Goal: Information Seeking & Learning: Find specific fact

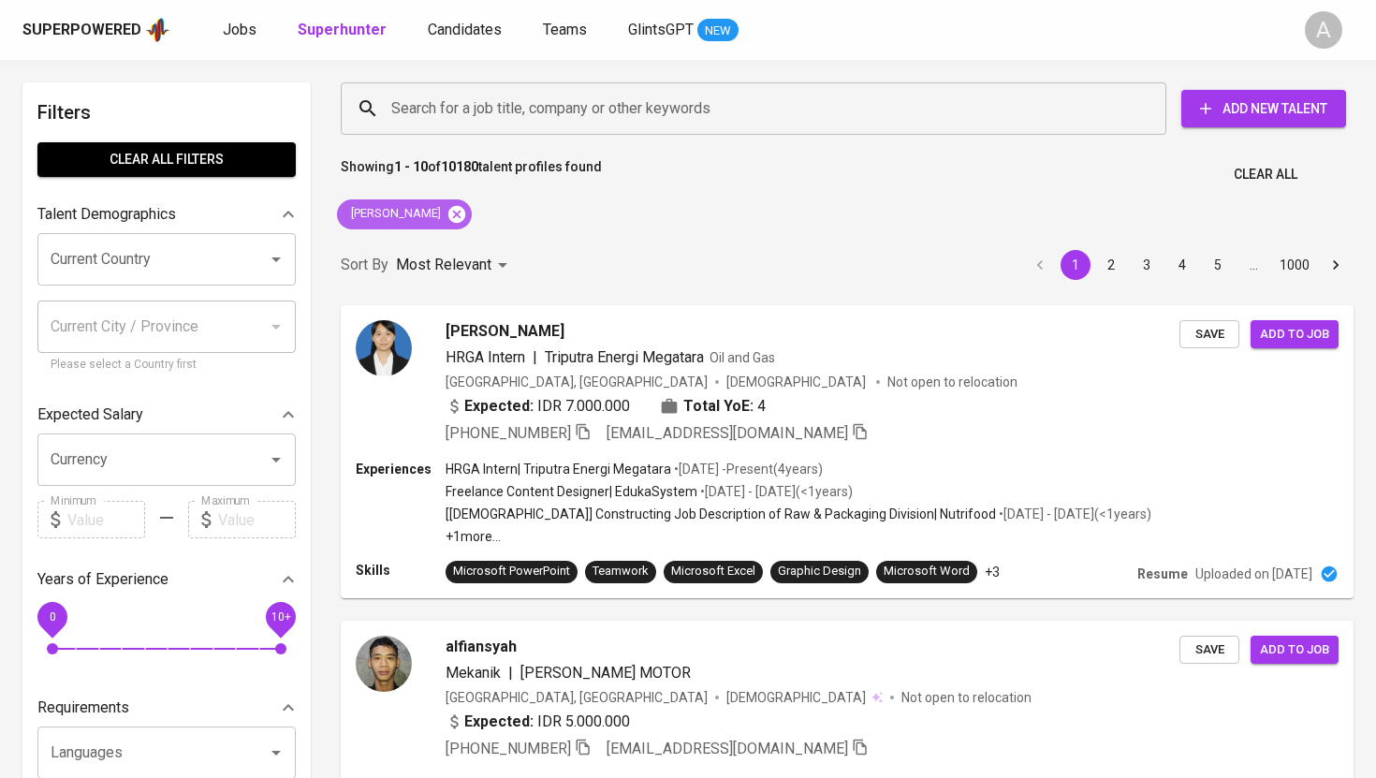
click at [448, 212] on icon at bounding box center [456, 213] width 17 height 17
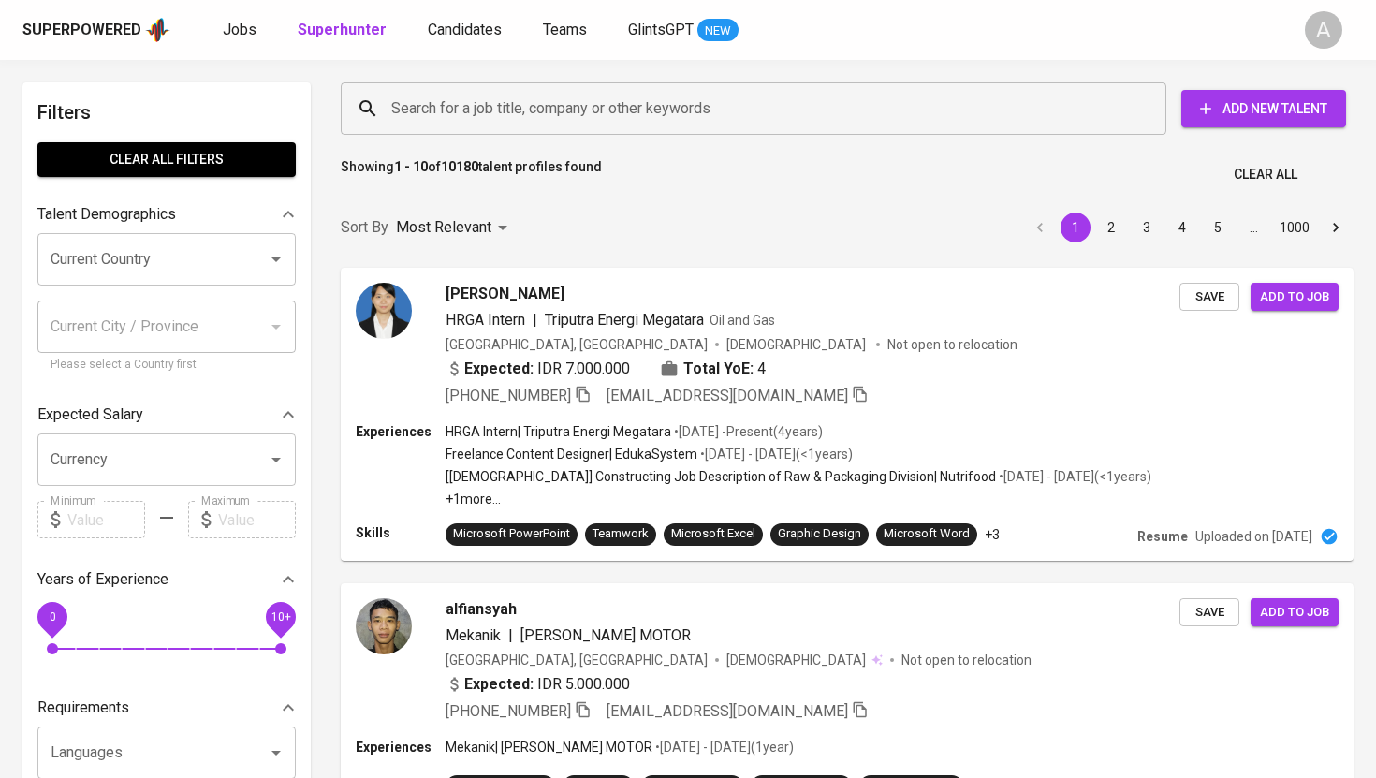
click at [497, 108] on input "Search for a job title, company or other keywords" at bounding box center [758, 109] width 743 height 36
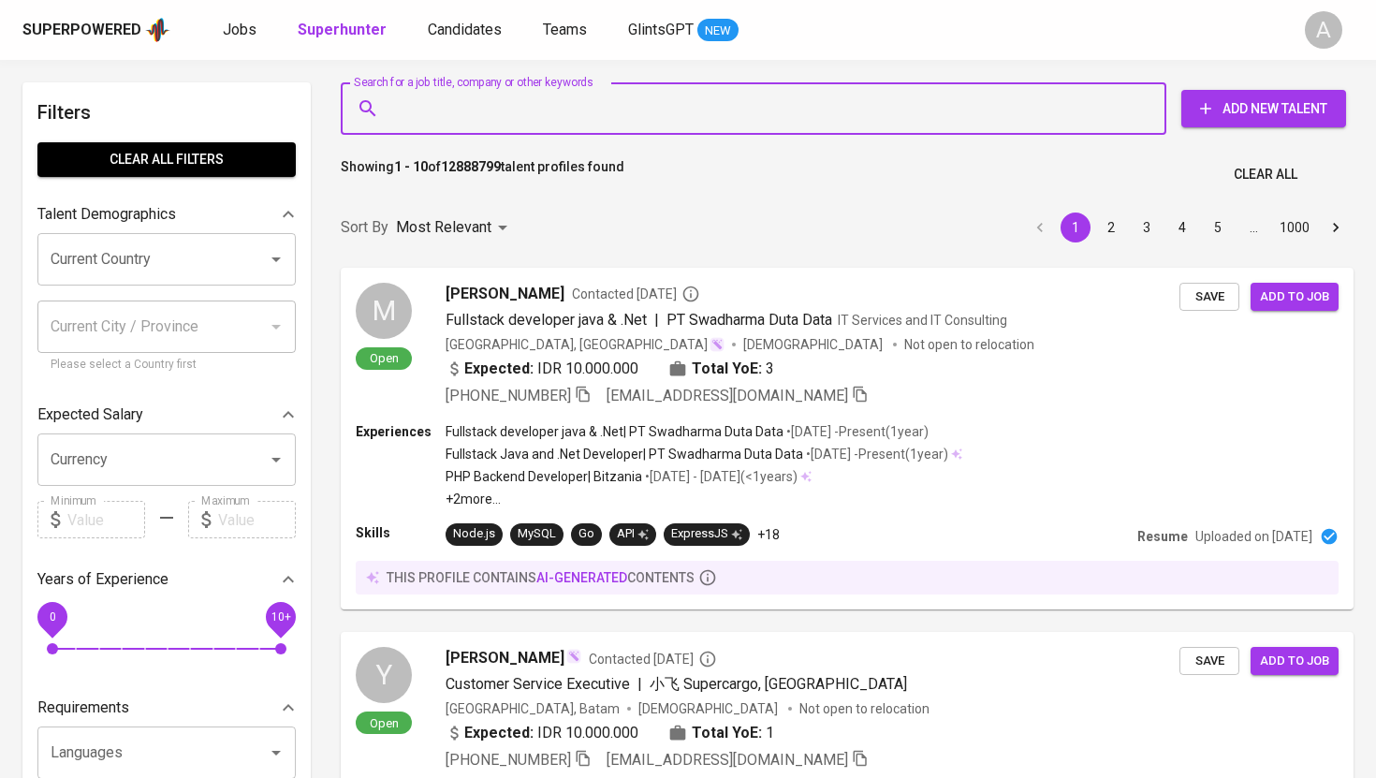
paste input "[PERSON_NAME][EMAIL_ADDRESS][DOMAIN_NAME]"
type input "[PERSON_NAME][EMAIL_ADDRESS][DOMAIN_NAME]"
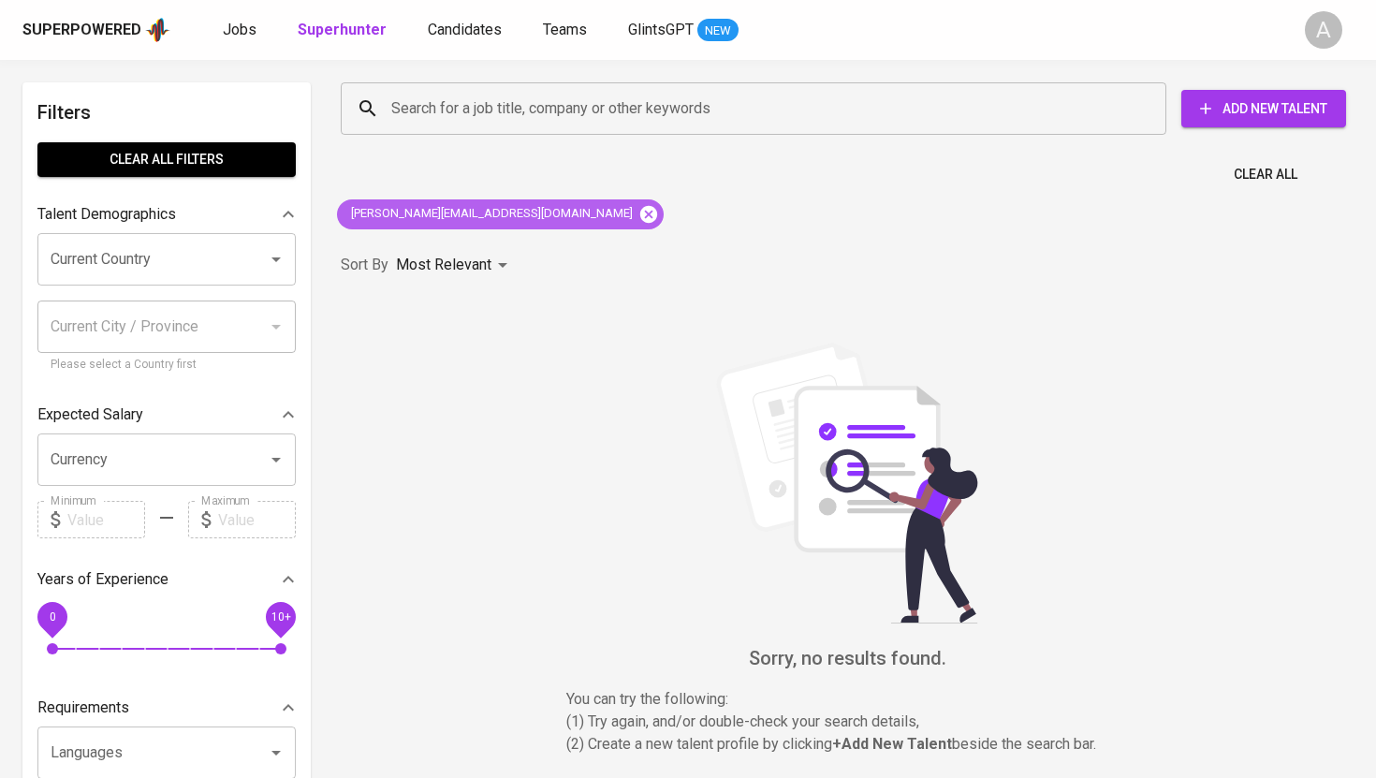
click at [638, 216] on icon at bounding box center [648, 214] width 21 height 21
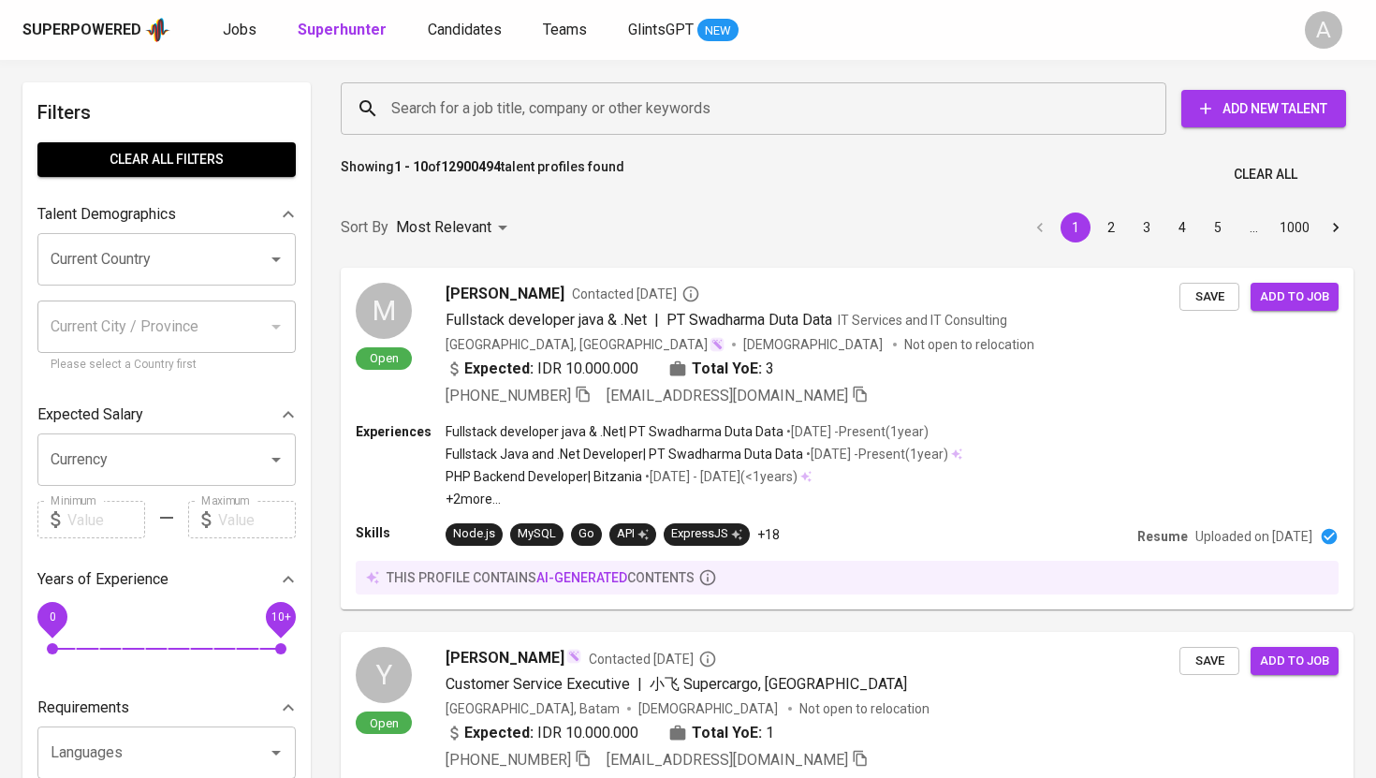
click at [618, 95] on input "Search for a job title, company or other keywords" at bounding box center [758, 109] width 743 height 36
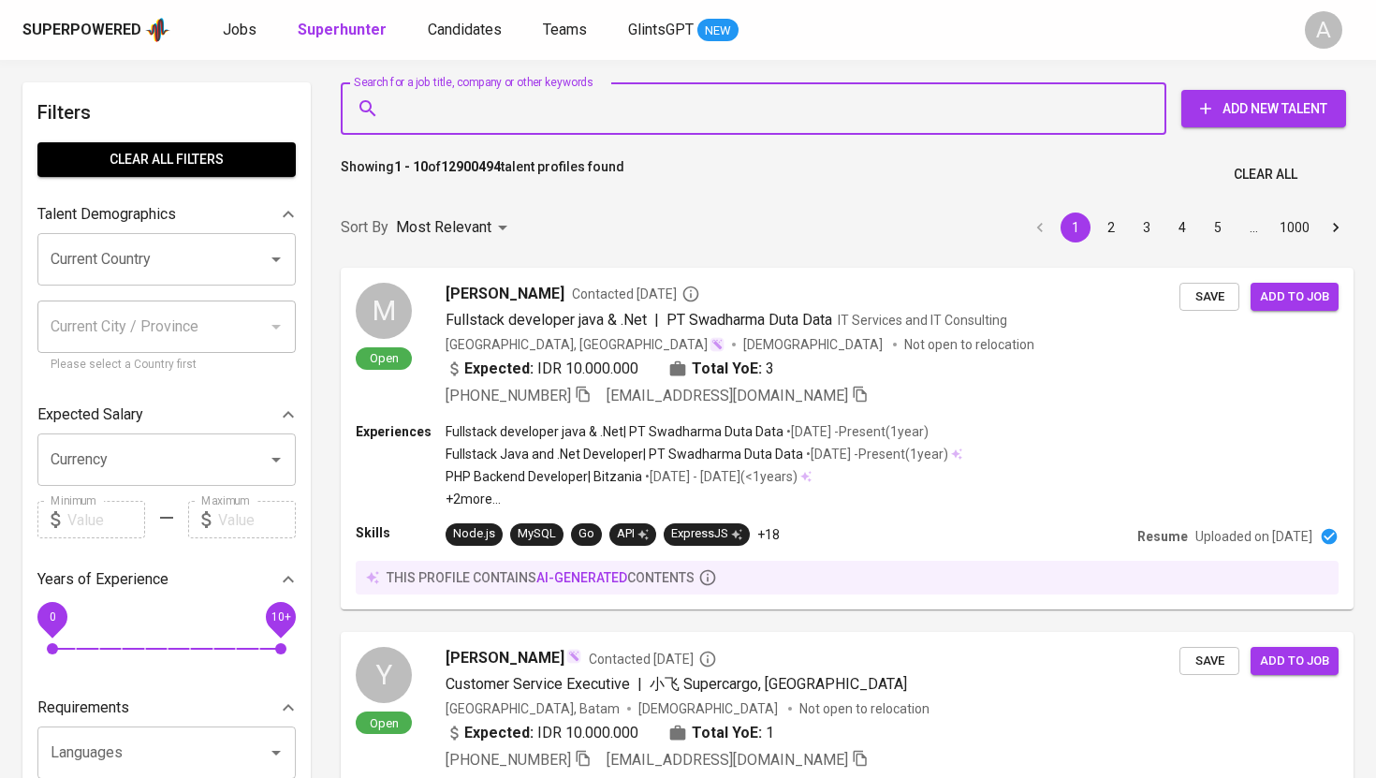
paste input "[PERSON_NAME][EMAIL_ADDRESS][DOMAIN_NAME]"
type input "[PERSON_NAME][EMAIL_ADDRESS][DOMAIN_NAME]"
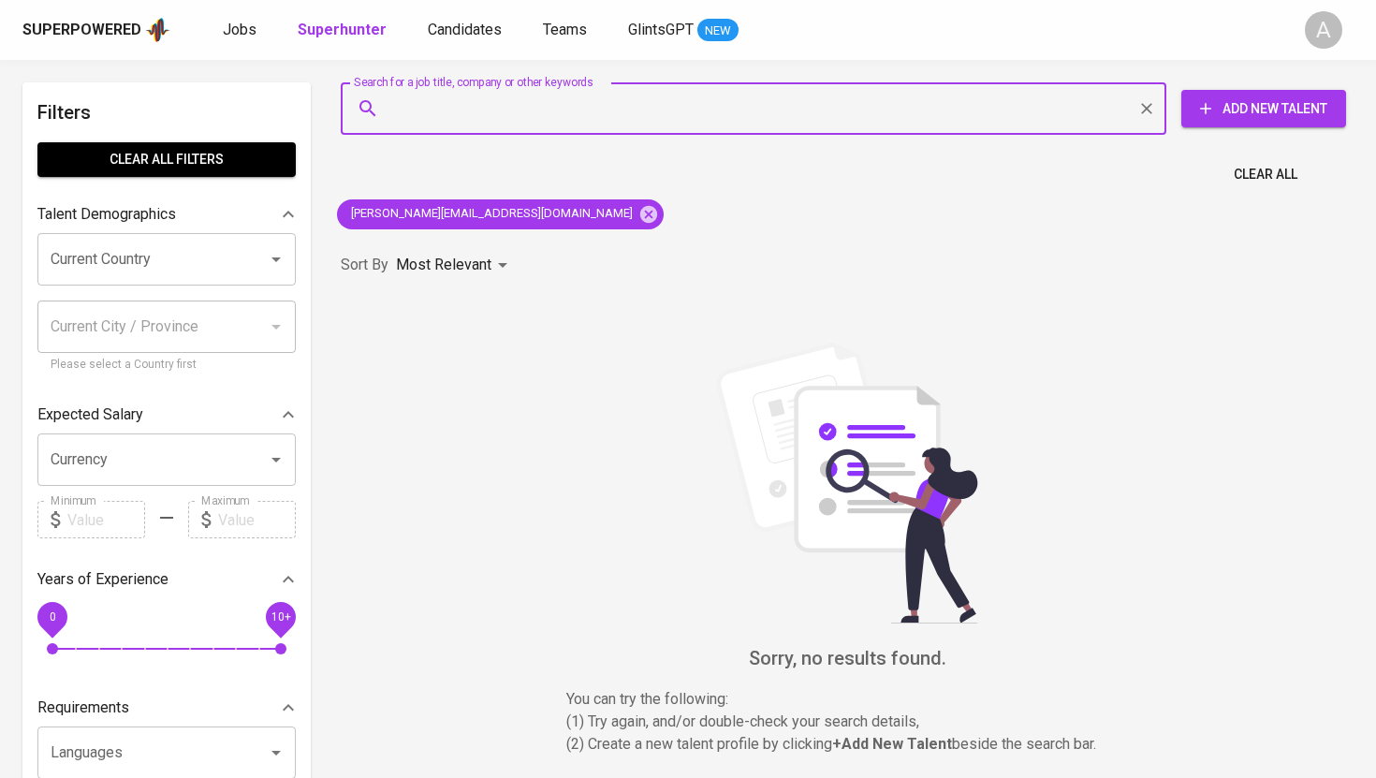
paste input "[PERSON_NAME][EMAIL_ADDRESS][DOMAIN_NAME]"
type input "[PERSON_NAME][EMAIL_ADDRESS][DOMAIN_NAME]"
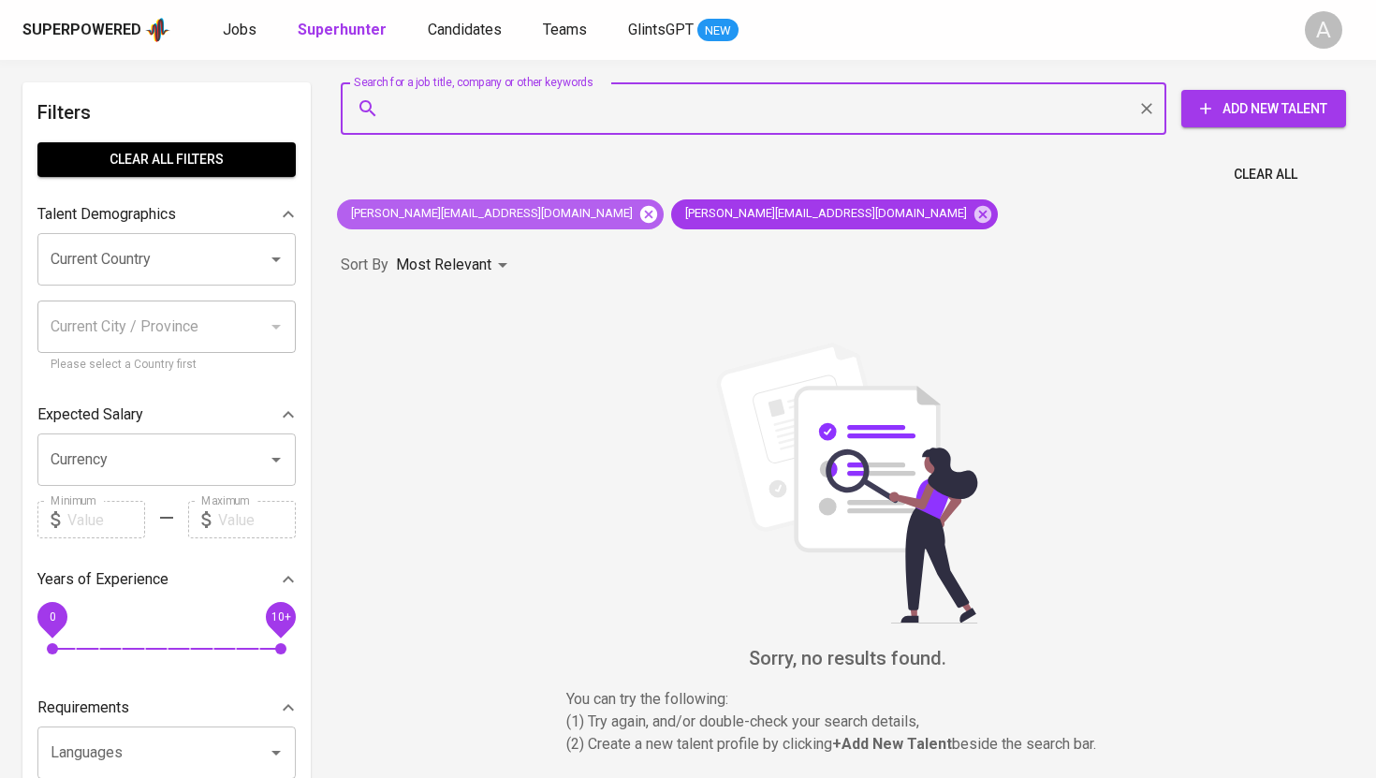
click at [640, 208] on icon at bounding box center [648, 213] width 17 height 17
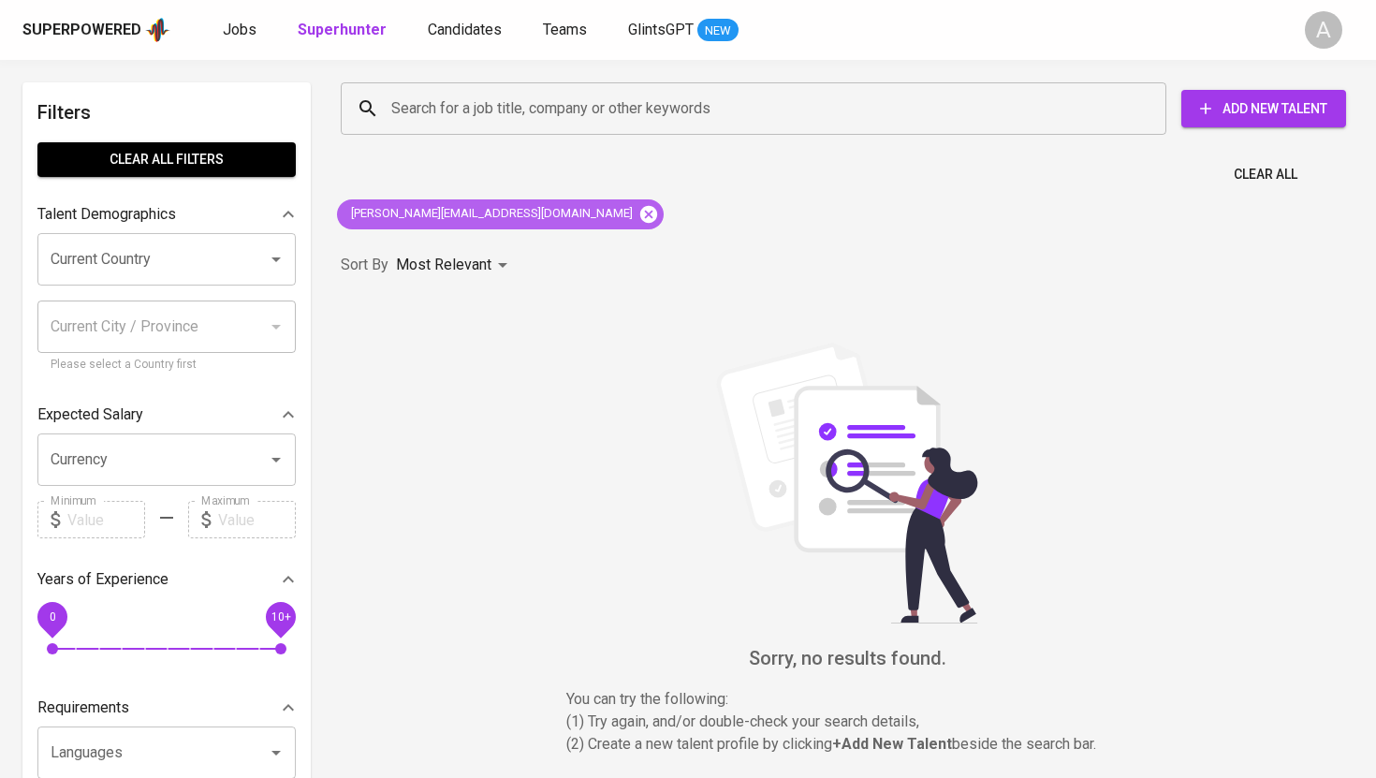
click at [640, 212] on icon at bounding box center [648, 213] width 17 height 17
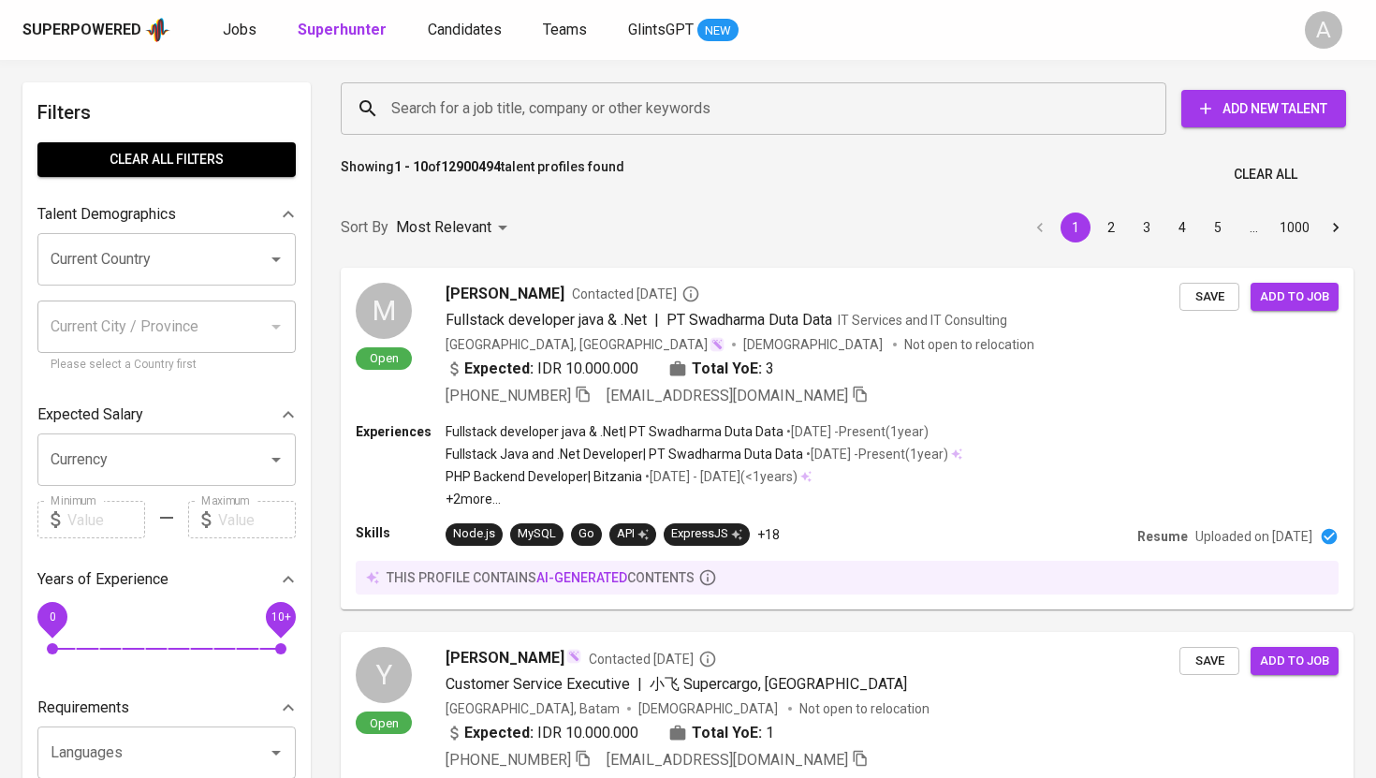
click at [616, 115] on input "Search for a job title, company or other keywords" at bounding box center [758, 109] width 743 height 36
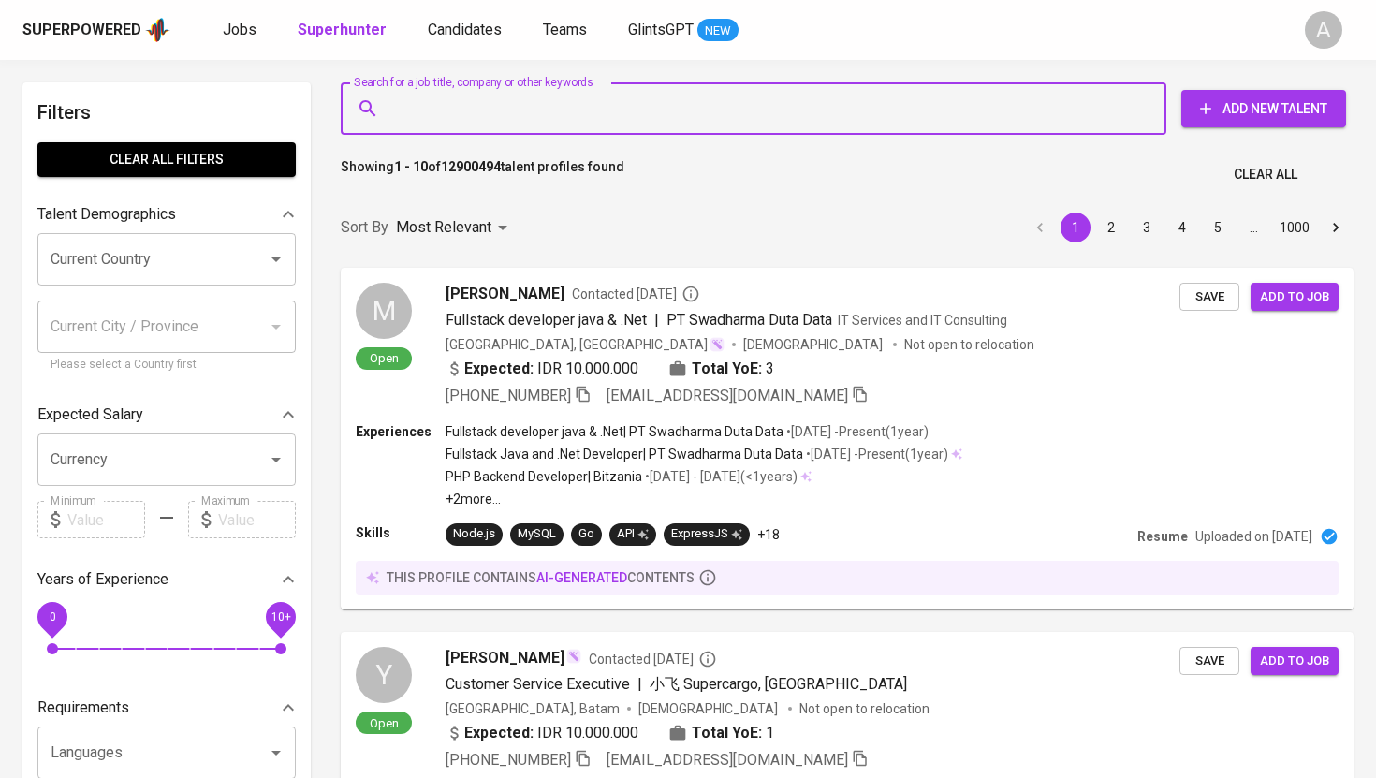
paste input "[EMAIL_ADDRESS][DOMAIN_NAME]"
type input "[EMAIL_ADDRESS][DOMAIN_NAME]"
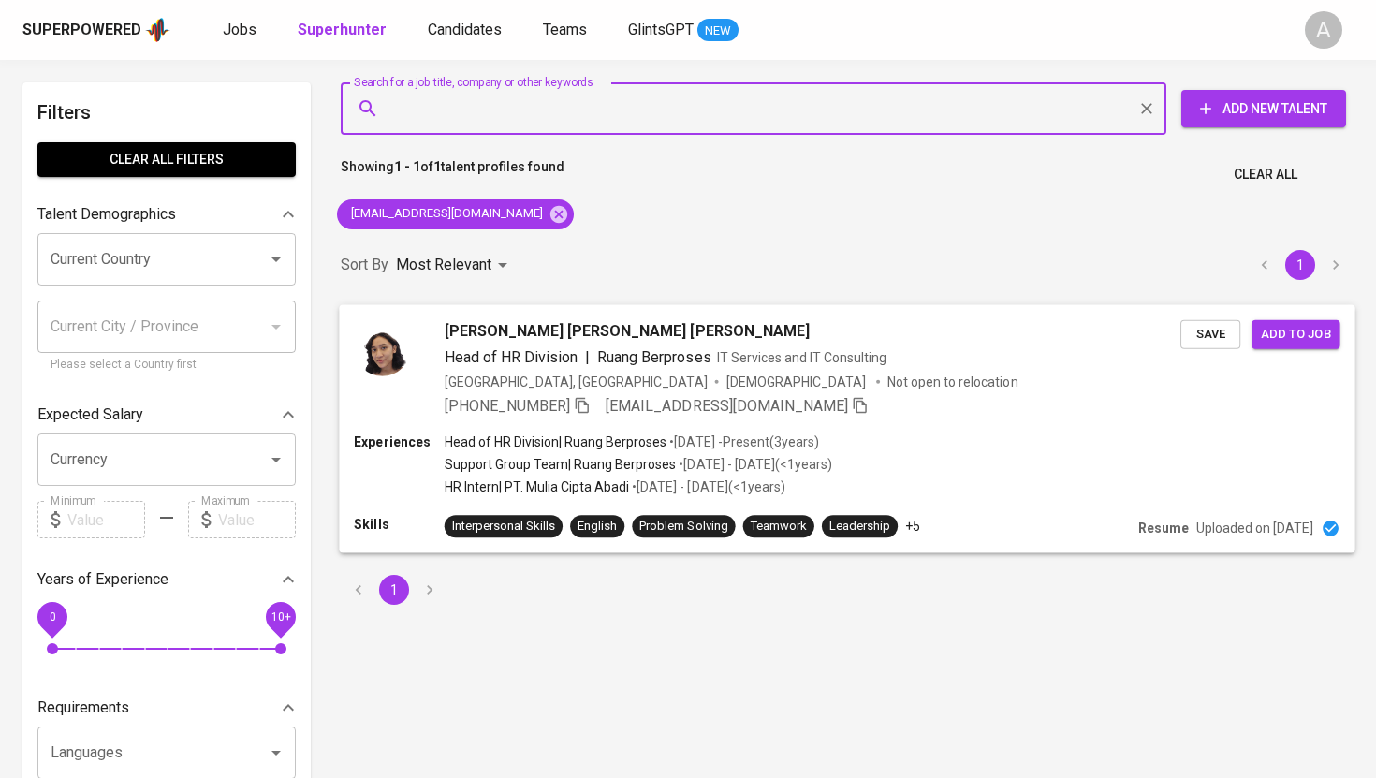
click at [384, 358] on img at bounding box center [382, 347] width 56 height 56
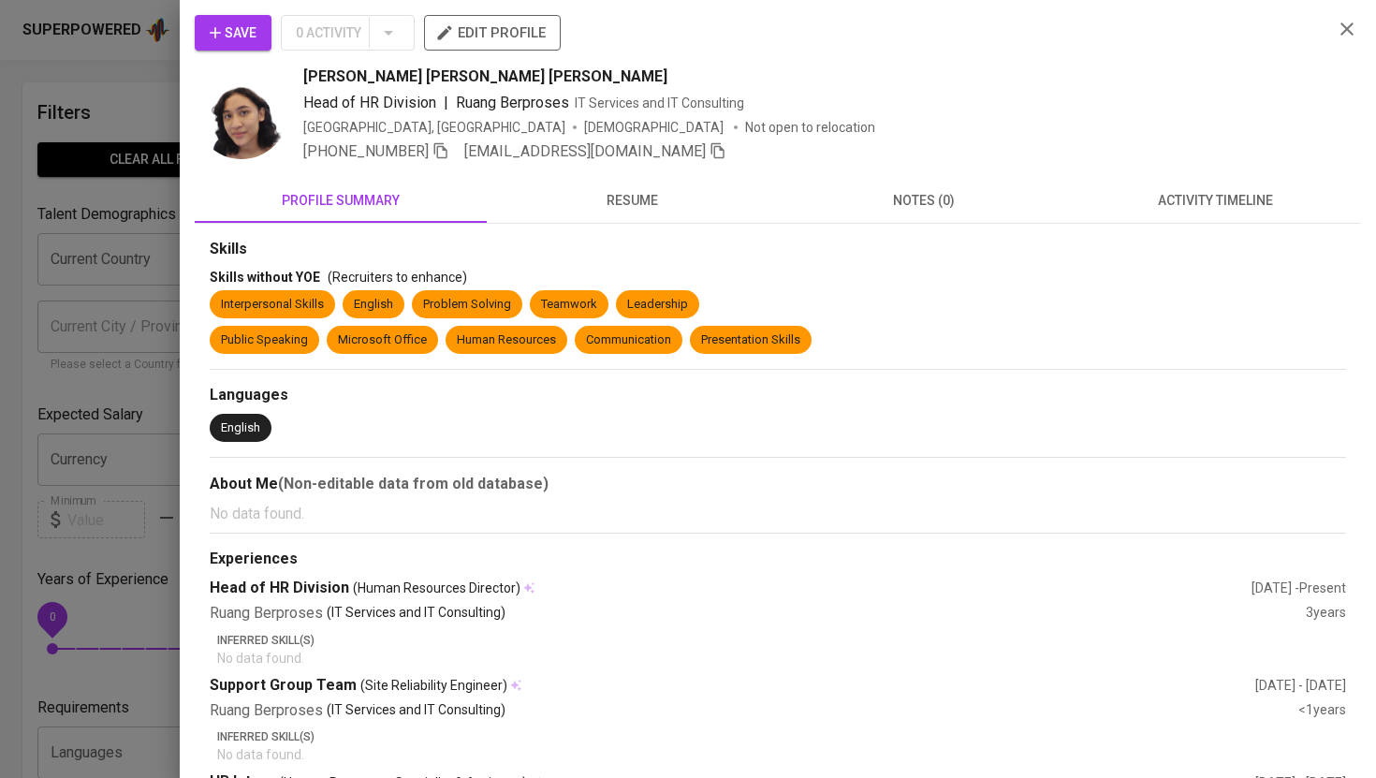
click at [258, 116] on img at bounding box center [242, 113] width 94 height 94
click at [168, 81] on div at bounding box center [688, 389] width 1376 height 778
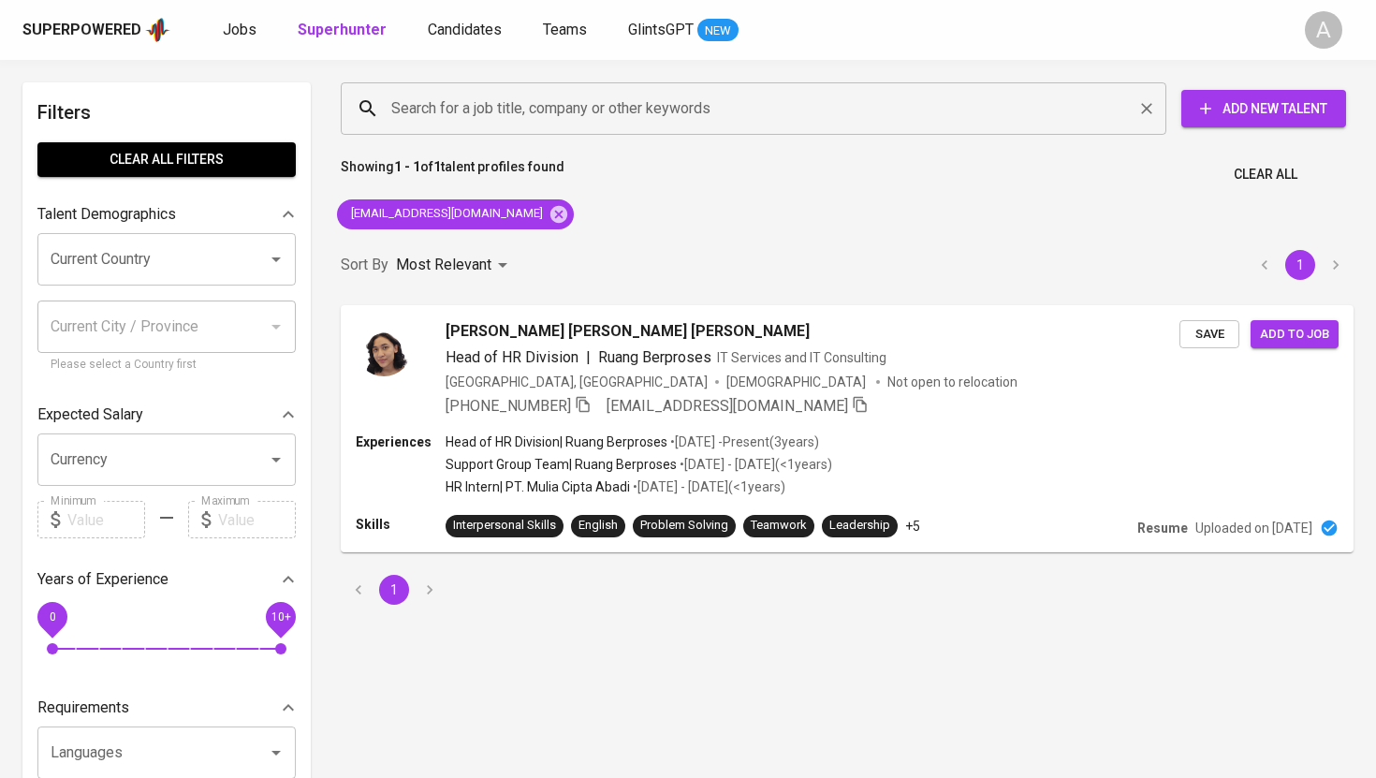
click at [462, 113] on input "Search for a job title, company or other keywords" at bounding box center [758, 109] width 743 height 36
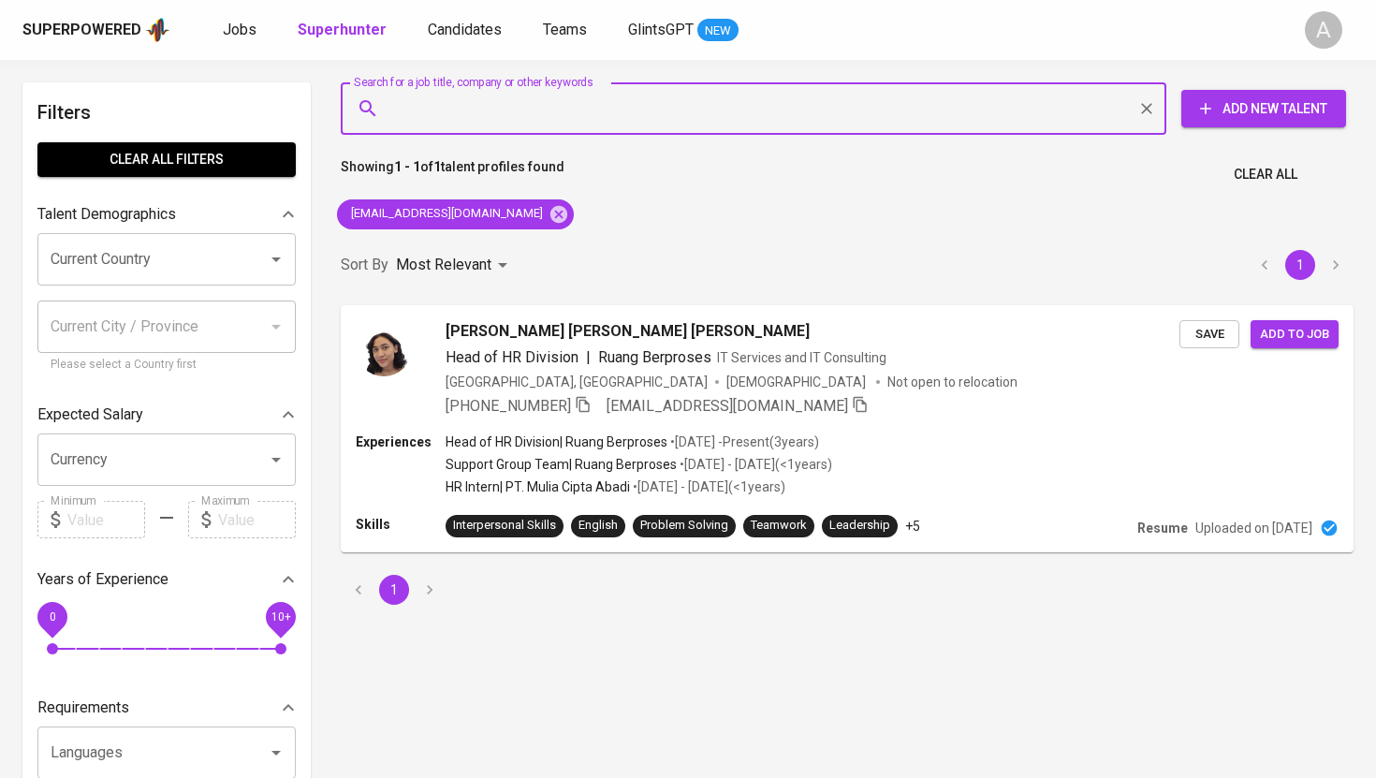
paste input "[EMAIL_ADDRESS][DOMAIN_NAME]"
type input "[EMAIL_ADDRESS][DOMAIN_NAME]"
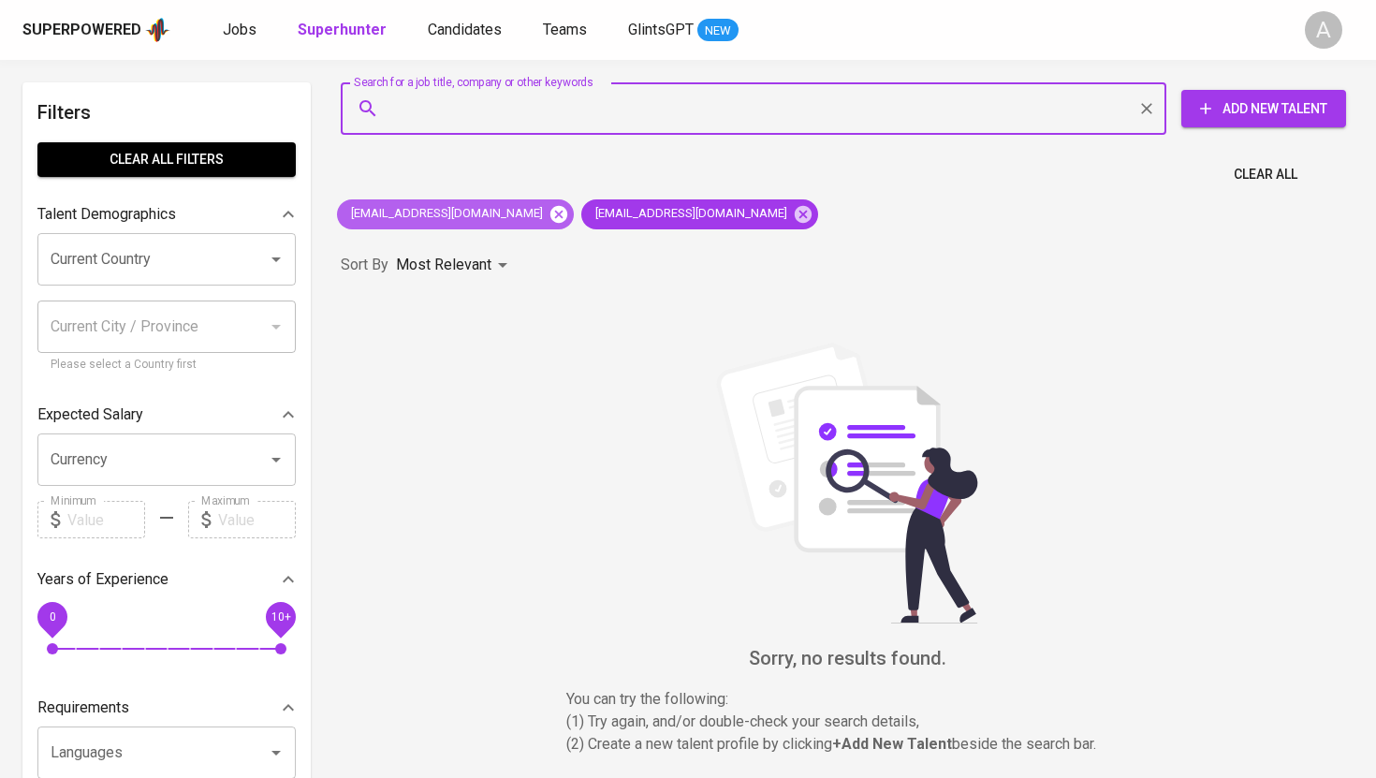
click at [550, 212] on icon at bounding box center [558, 213] width 17 height 17
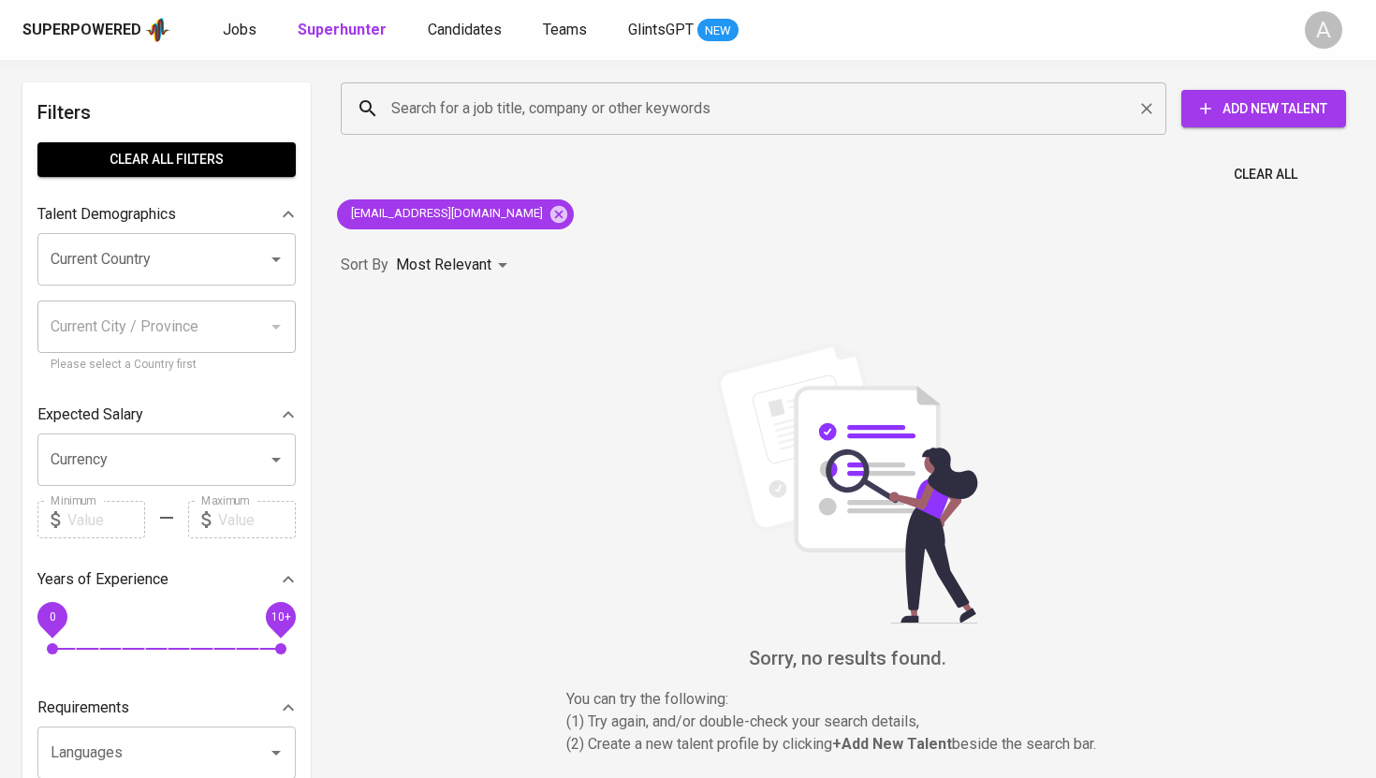
click at [563, 105] on input "Search for a job title, company or other keywords" at bounding box center [758, 109] width 743 height 36
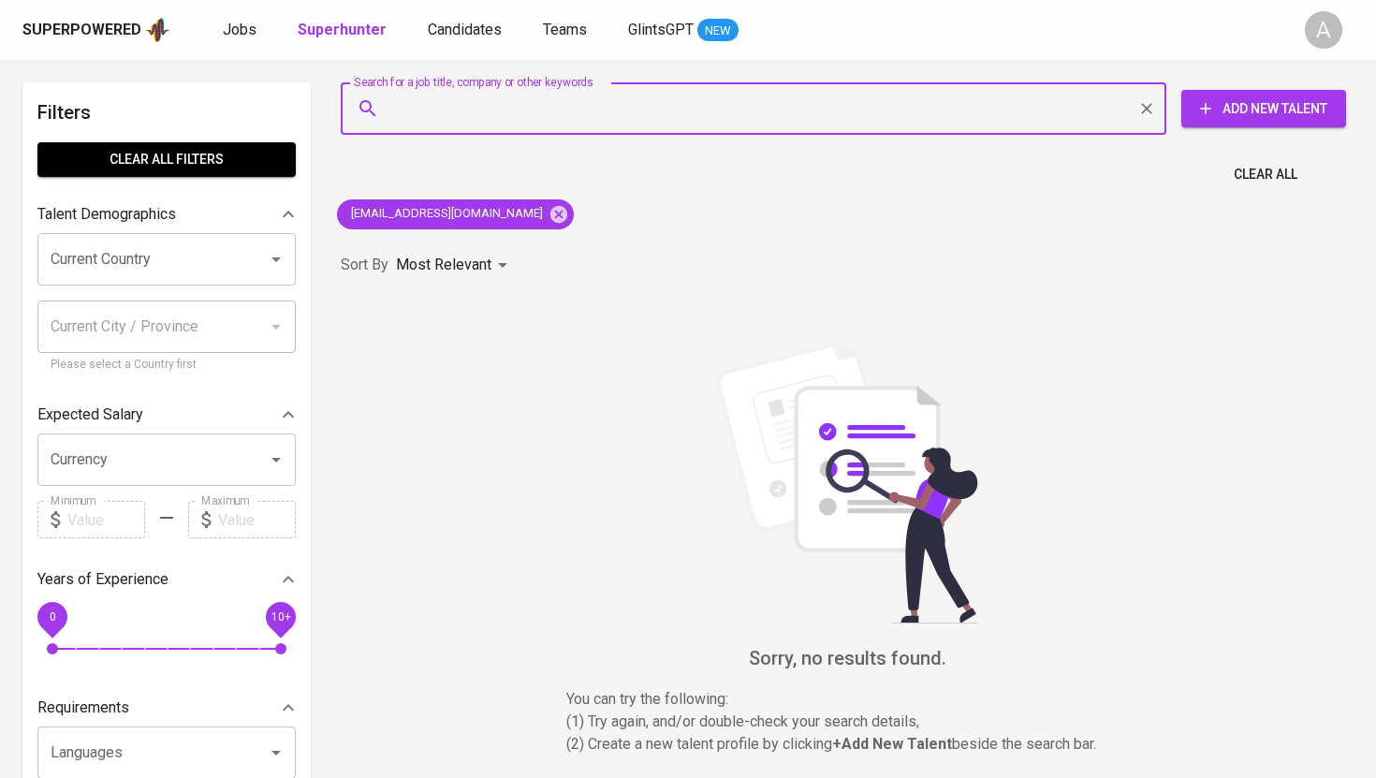
paste input "[EMAIL_ADDRESS][DOMAIN_NAME]"
type input "[EMAIL_ADDRESS][DOMAIN_NAME]"
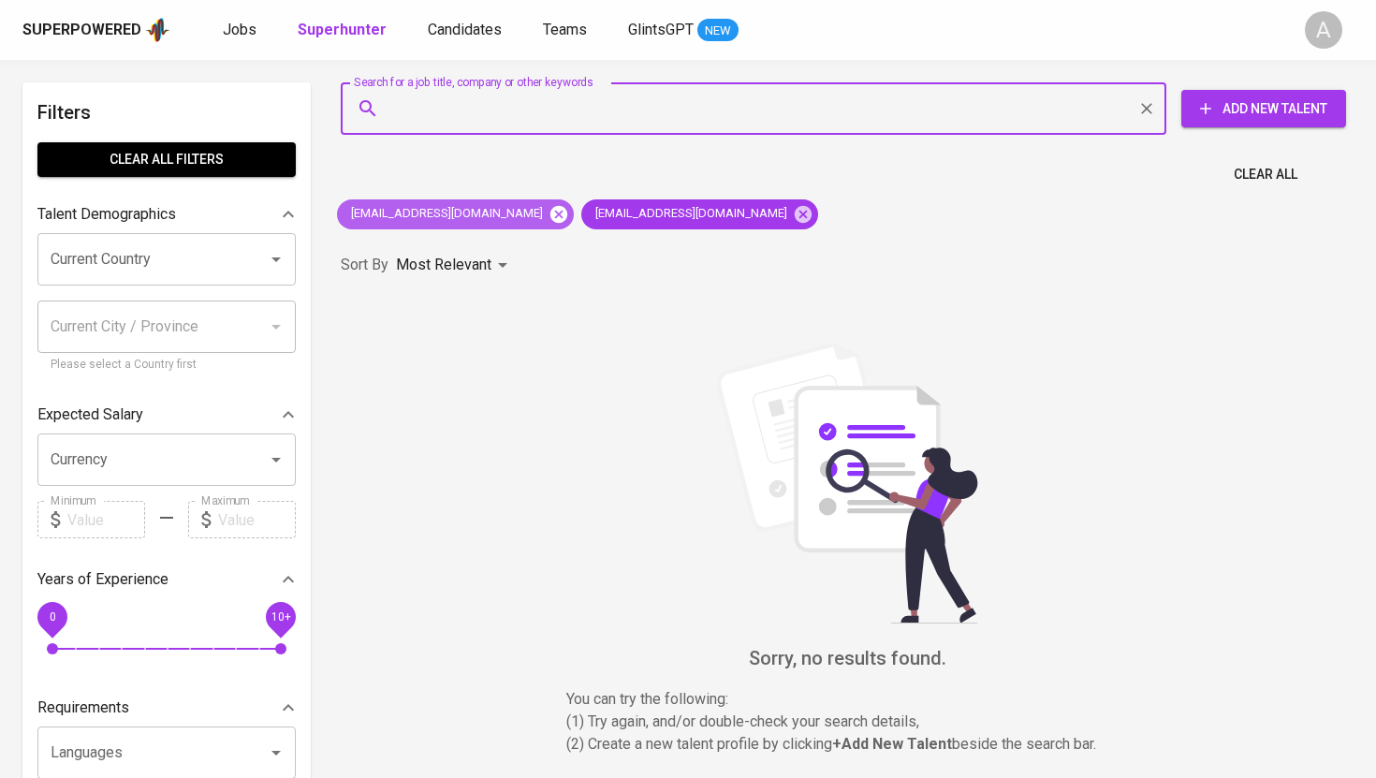
click at [548, 213] on icon at bounding box center [558, 214] width 21 height 21
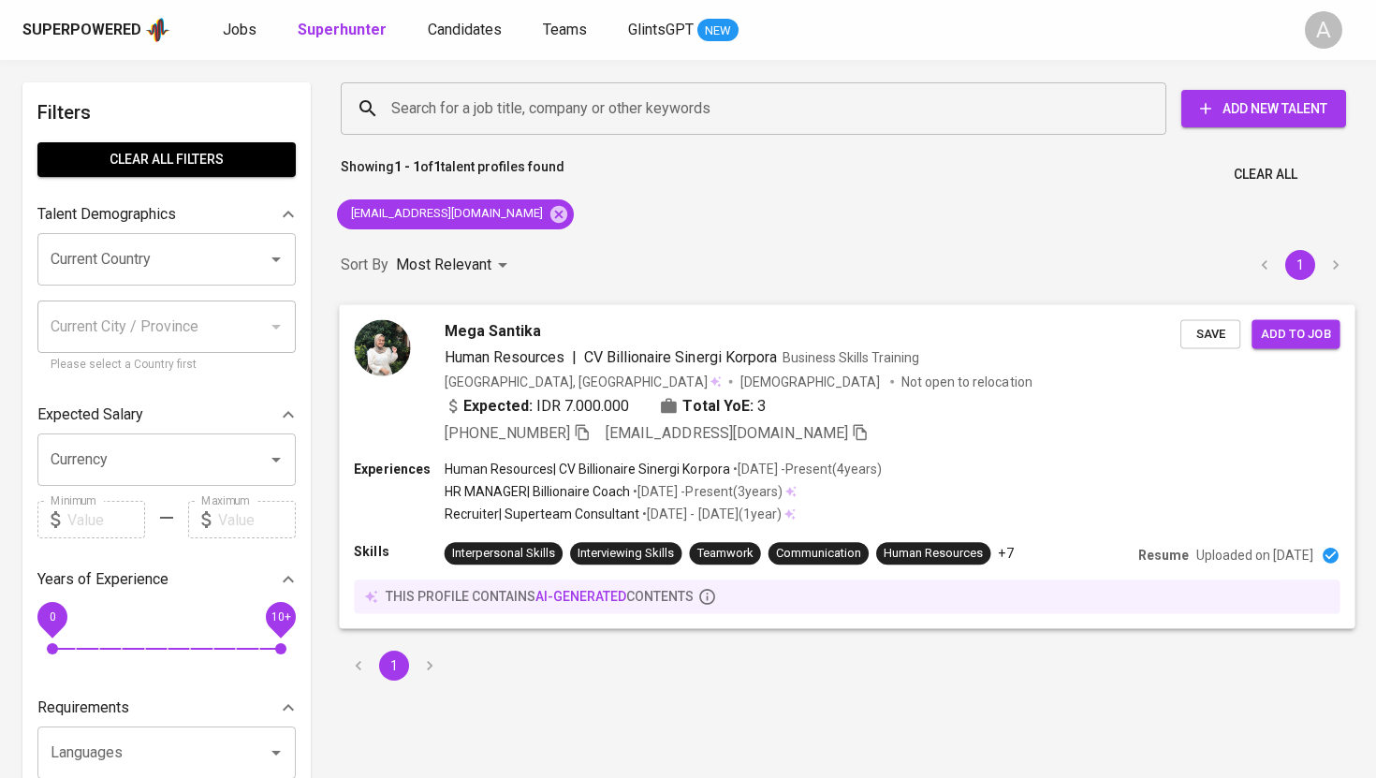
click at [380, 350] on img at bounding box center [382, 347] width 56 height 56
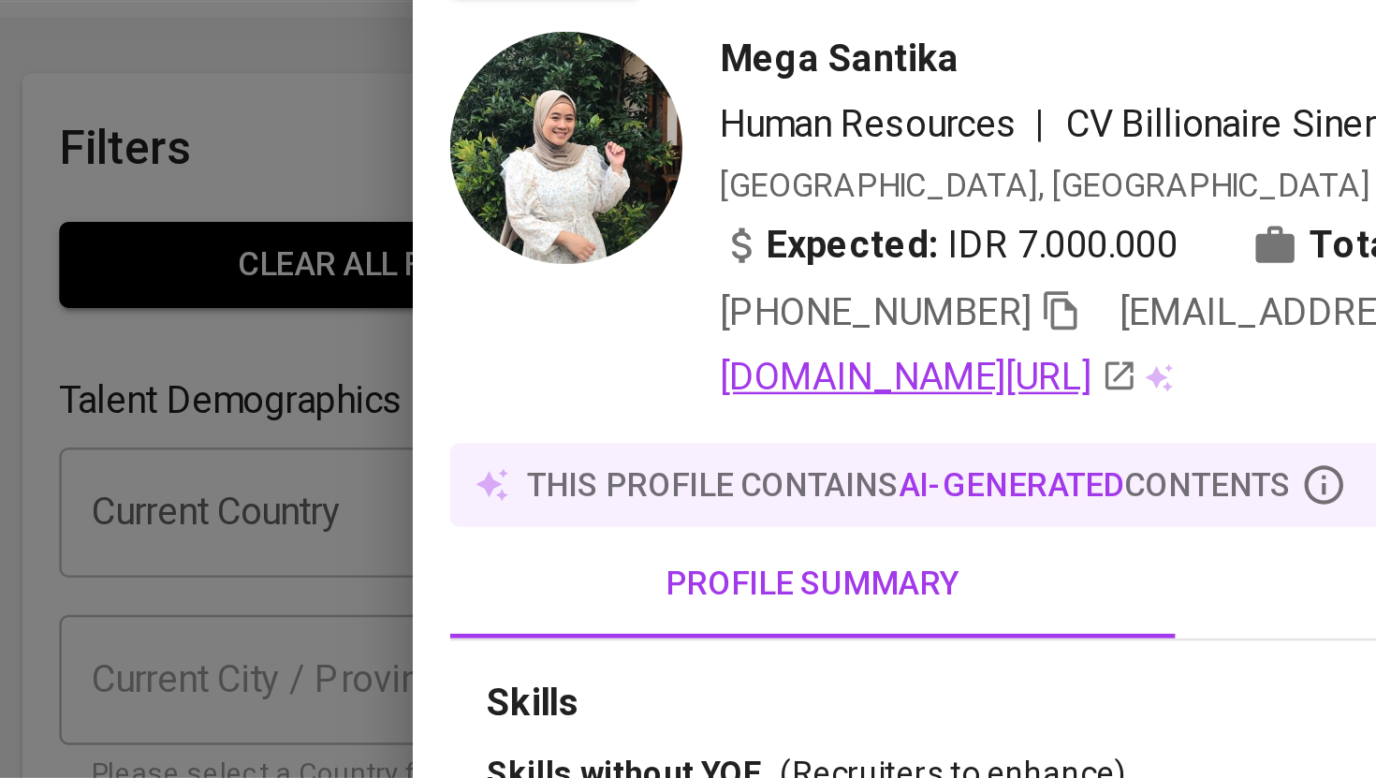
click at [369, 204] on link "[DOMAIN_NAME][URL]" at bounding box center [387, 205] width 168 height 22
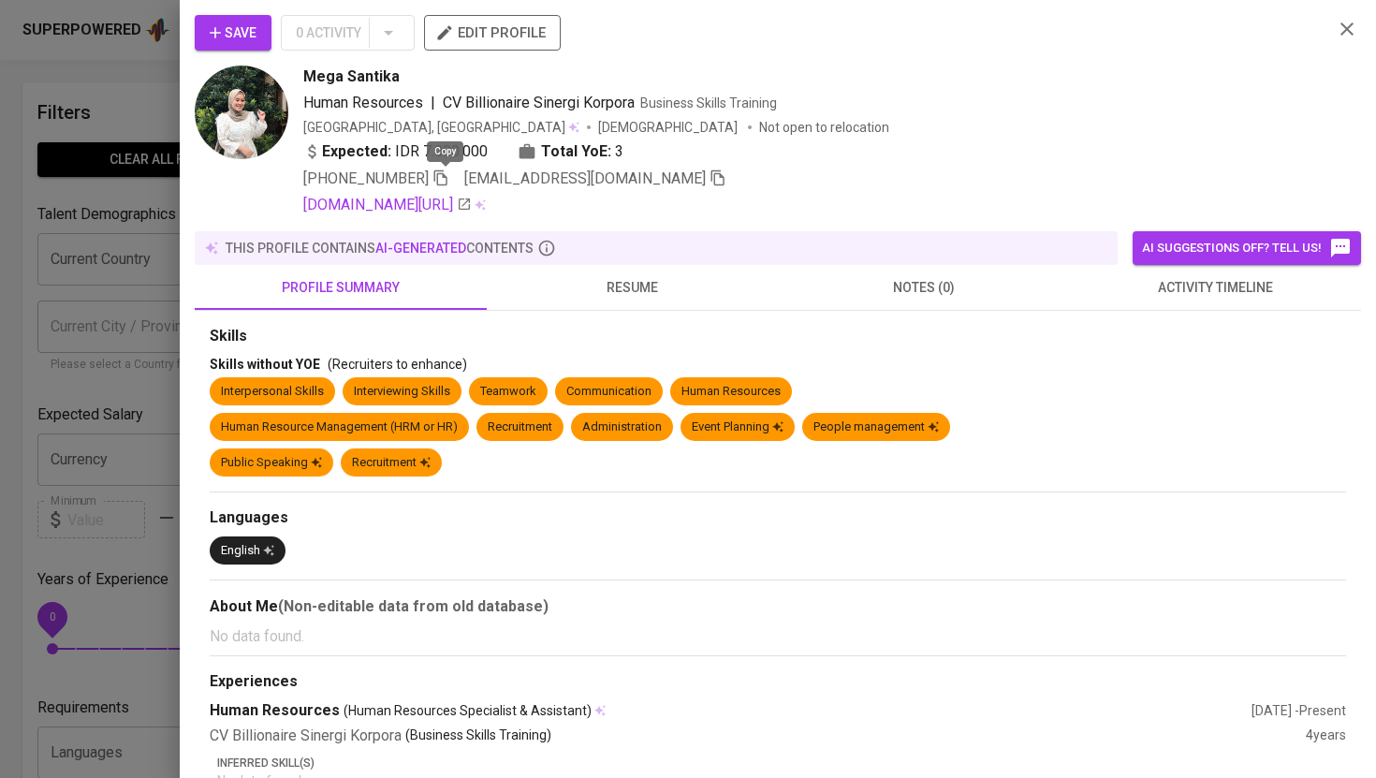
click at [446, 173] on icon "button" at bounding box center [440, 178] width 13 height 16
